Goal: Task Accomplishment & Management: Manage account settings

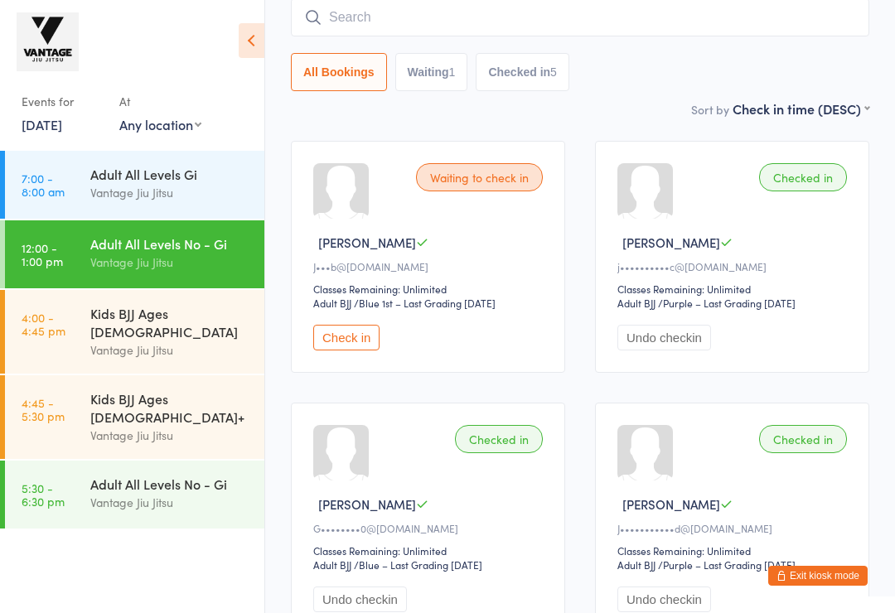
click at [664, 82] on div "All Bookings Waiting 1 Checked in 5" at bounding box center [580, 72] width 578 height 38
click at [823, 571] on button "Exit kiosk mode" at bounding box center [817, 576] width 99 height 20
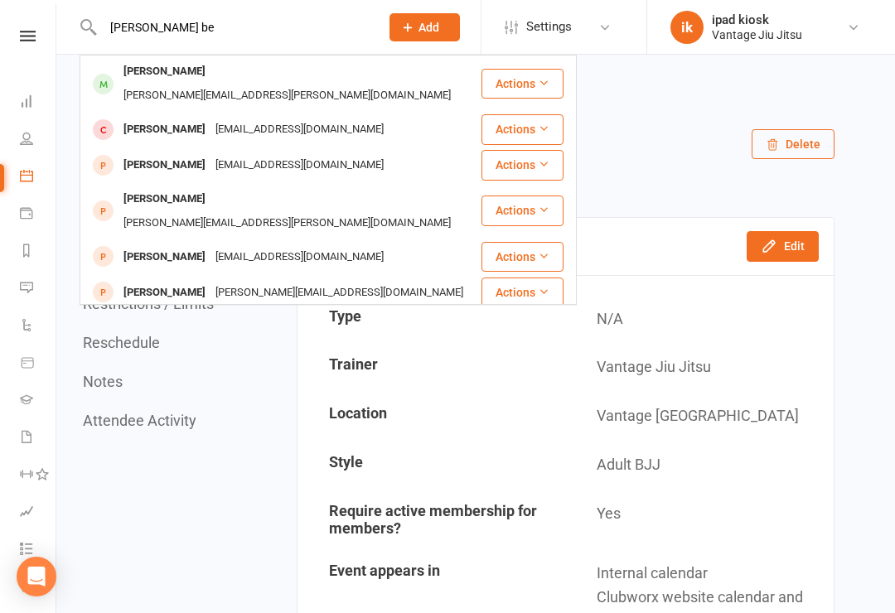
type input "[PERSON_NAME] be"
click at [261, 84] on div "[PERSON_NAME][EMAIL_ADDRESS][PERSON_NAME][DOMAIN_NAME]" at bounding box center [286, 96] width 337 height 24
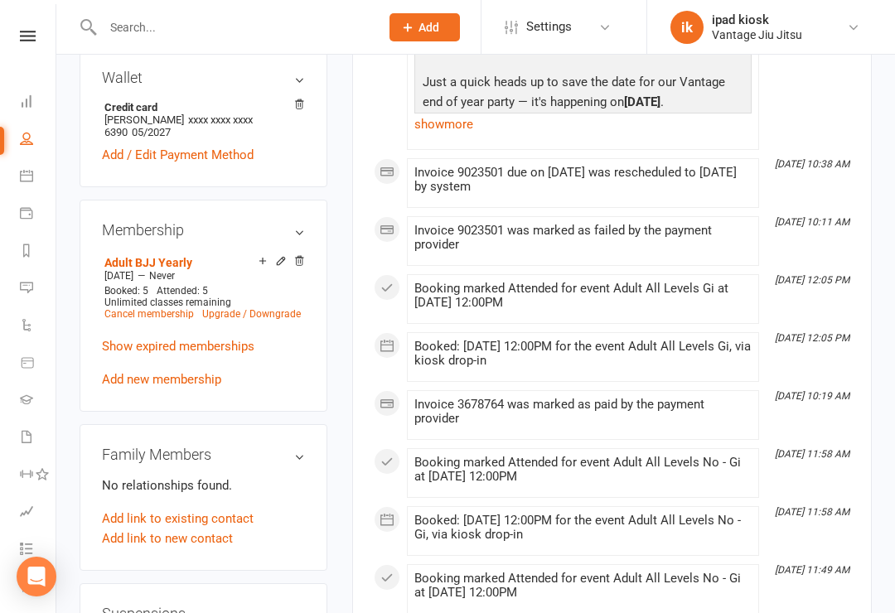
scroll to position [630, 0]
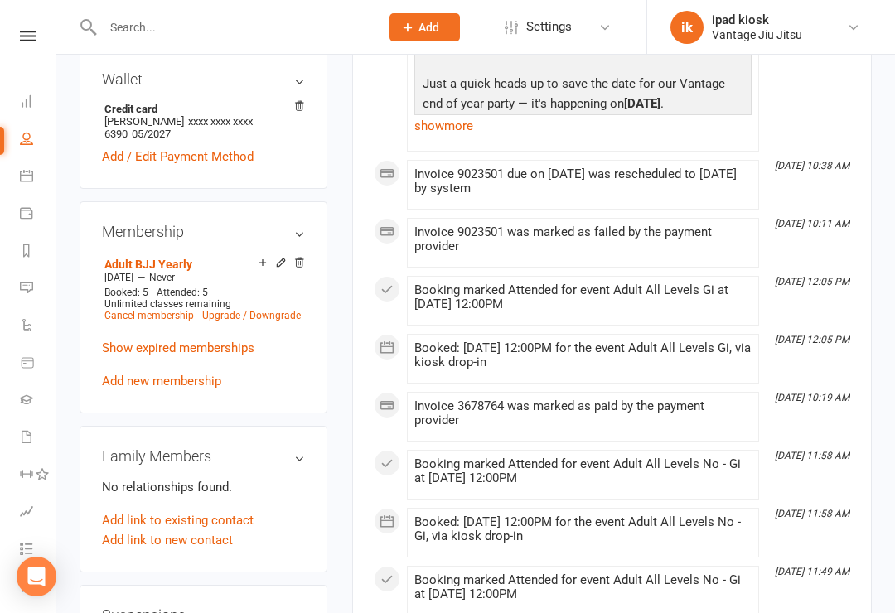
click at [160, 310] on link "Cancel membership" at bounding box center [148, 316] width 89 height 12
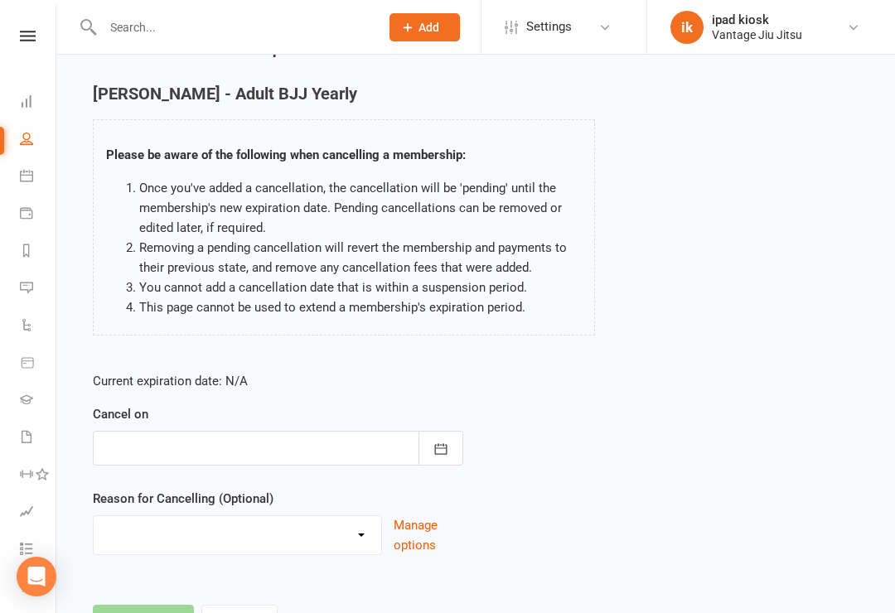
scroll to position [110, 0]
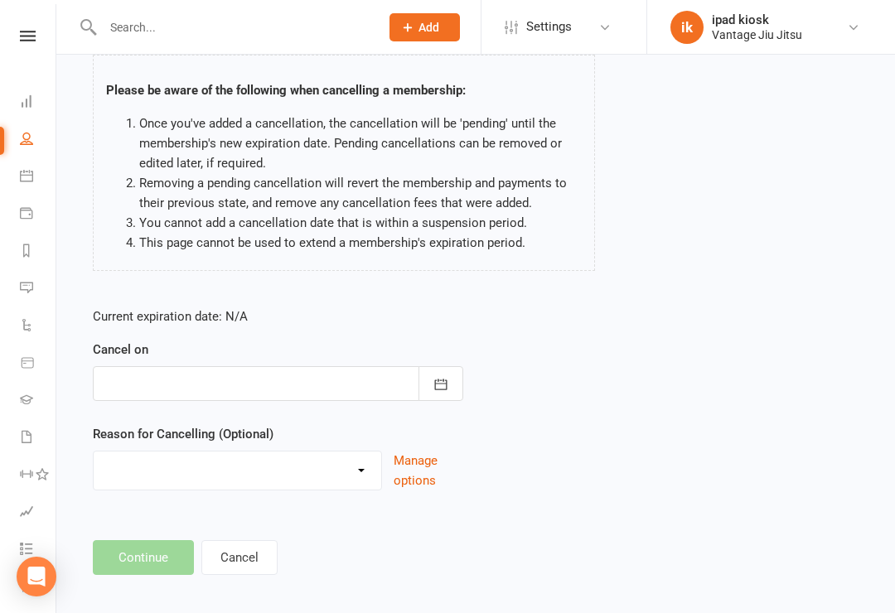
click at [443, 366] on button "button" at bounding box center [440, 383] width 45 height 35
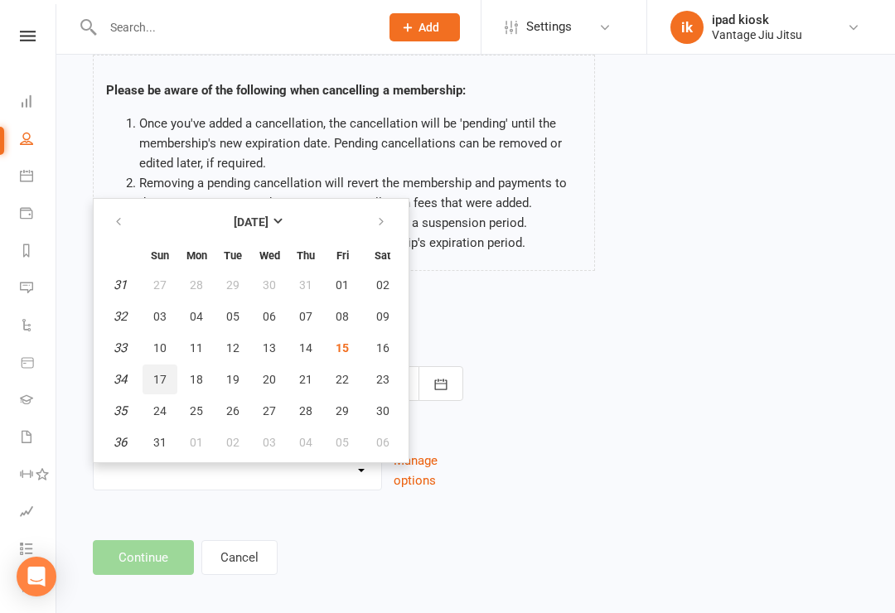
click at [159, 381] on span "17" at bounding box center [159, 379] width 13 height 13
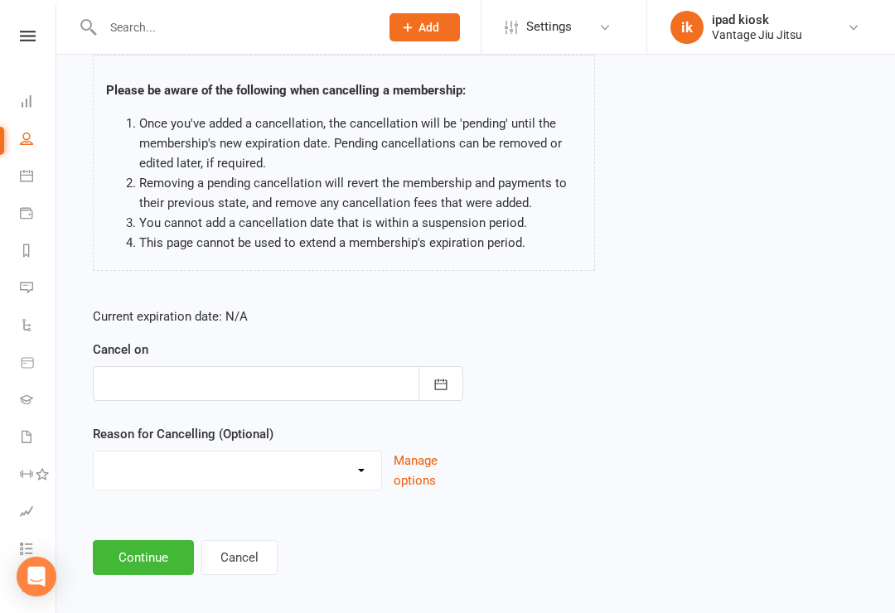
type input "[DATE]"
click at [306, 461] on select "Holiday Injury Moving/Moved Taking a break Other reason" at bounding box center [237, 467] width 287 height 33
select select "3"
click at [144, 562] on button "Continue" at bounding box center [143, 557] width 101 height 35
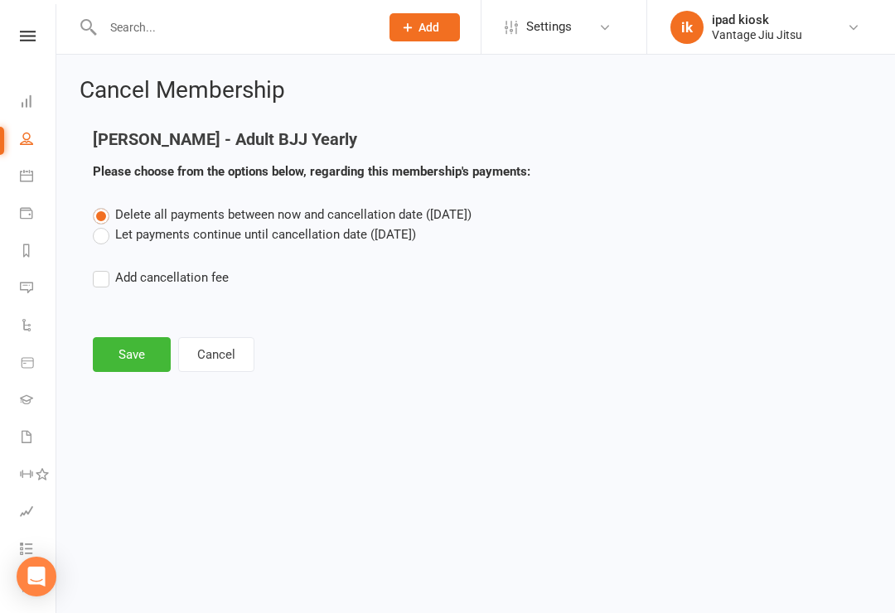
click at [114, 239] on label "Let payments continue until cancellation date ([DATE])" at bounding box center [254, 234] width 323 height 20
click at [104, 224] on input "Let payments continue until cancellation date ([DATE])" at bounding box center [98, 224] width 11 height 0
click at [142, 355] on button "Save" at bounding box center [132, 354] width 78 height 35
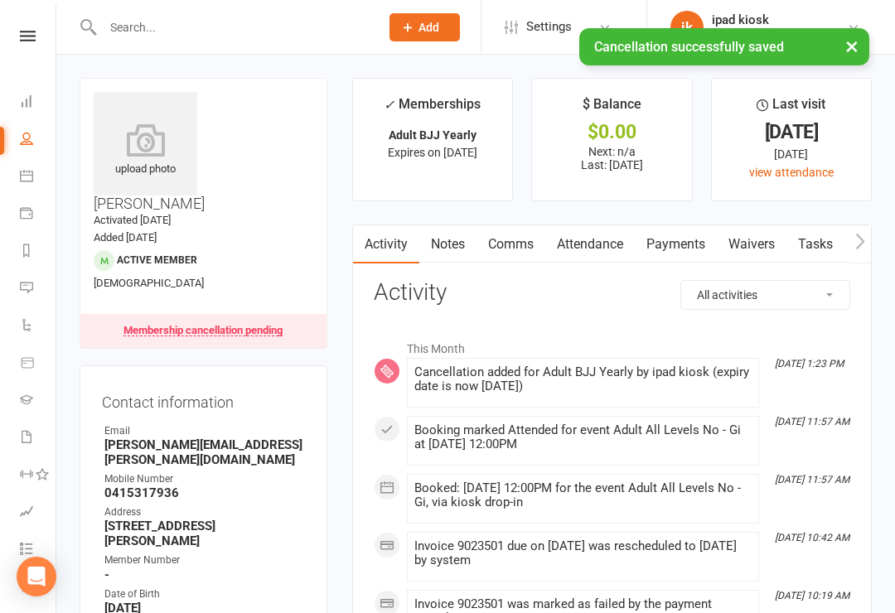
click at [31, 170] on icon at bounding box center [26, 175] width 13 height 13
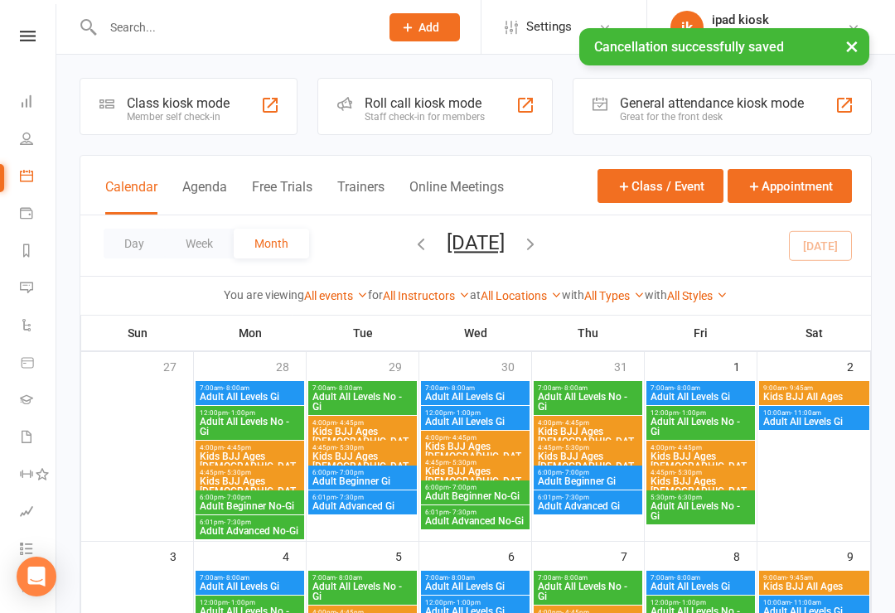
click at [161, 105] on div "Class kiosk mode" at bounding box center [178, 103] width 103 height 16
